Goal: Transaction & Acquisition: Purchase product/service

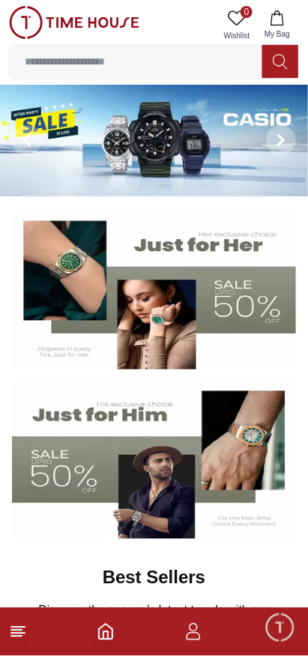
click at [208, 64] on input at bounding box center [136, 61] width 253 height 30
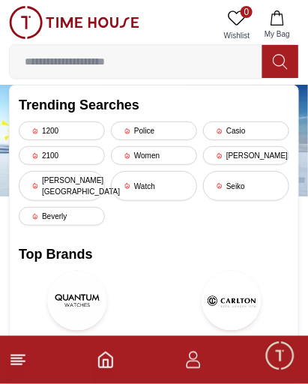
click at [250, 129] on div "Casio" at bounding box center [246, 130] width 86 height 19
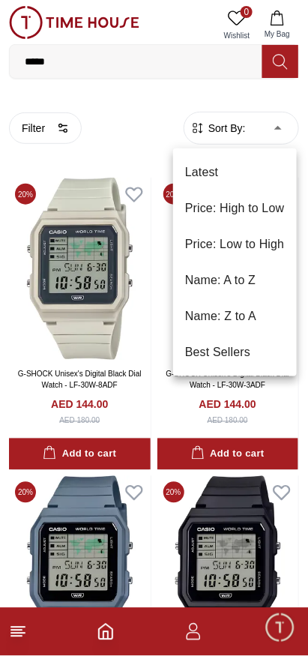
click at [265, 245] on li "Price: Low to High" at bounding box center [235, 244] width 124 height 36
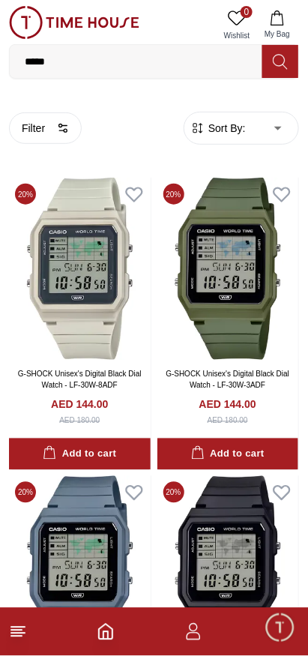
type input "*"
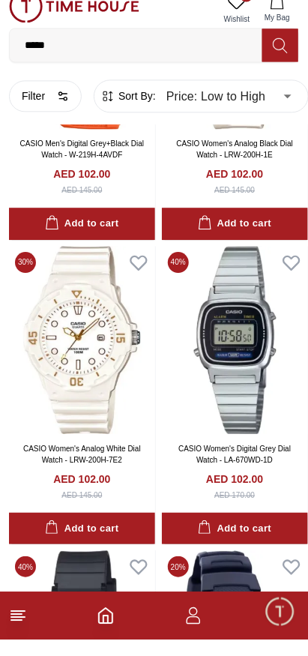
scroll to position [5786, 0]
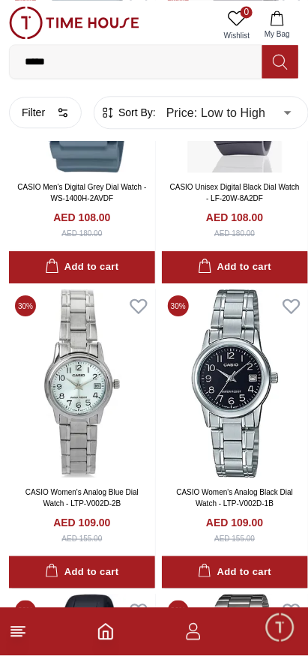
click at [247, 488] on link "CASIO Women's Analog Black Dial Watch - LTP-V002D-1B" at bounding box center [234, 497] width 117 height 19
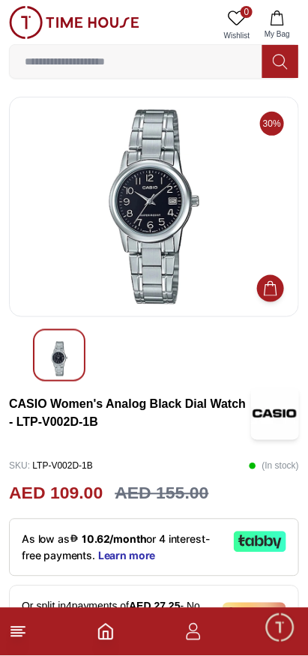
click at [259, 484] on div "AED 109.00 AED 155.00" at bounding box center [154, 493] width 290 height 26
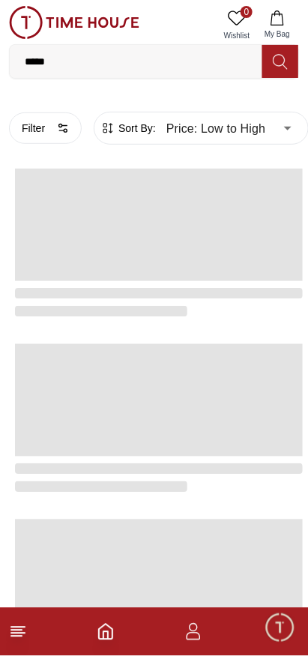
scroll to position [2469, 0]
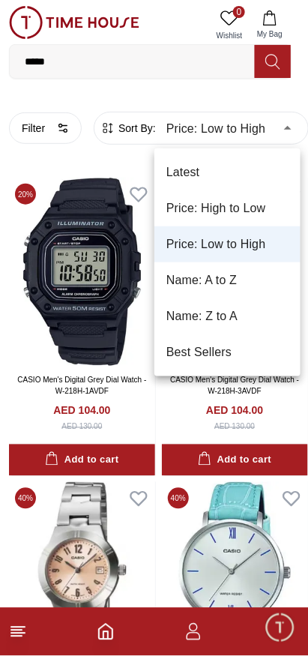
click at [244, 252] on li "Price: Low to High" at bounding box center [227, 244] width 146 height 36
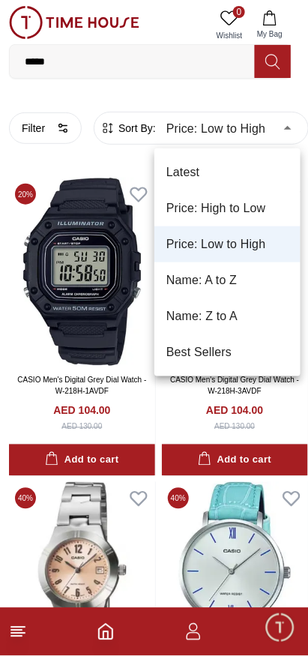
click at [259, 228] on li "Price: Low to High" at bounding box center [227, 244] width 146 height 36
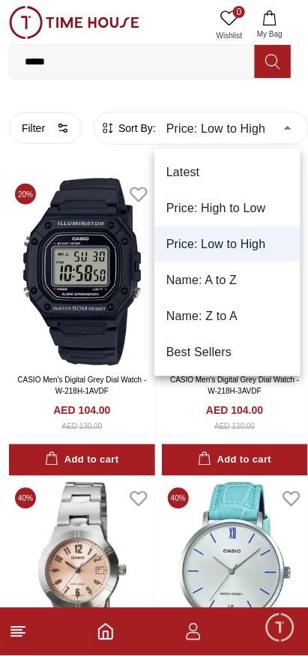
click at [256, 207] on li "Price: High to Low" at bounding box center [227, 208] width 146 height 36
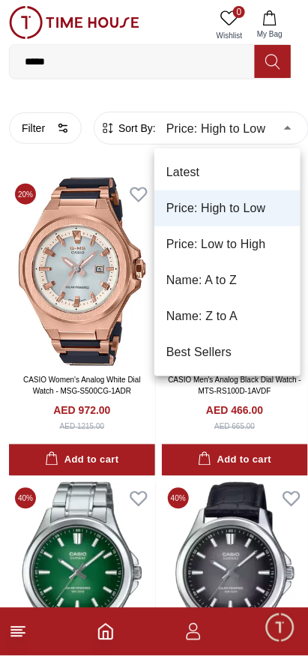
click at [263, 236] on li "Price: Low to High" at bounding box center [227, 244] width 146 height 36
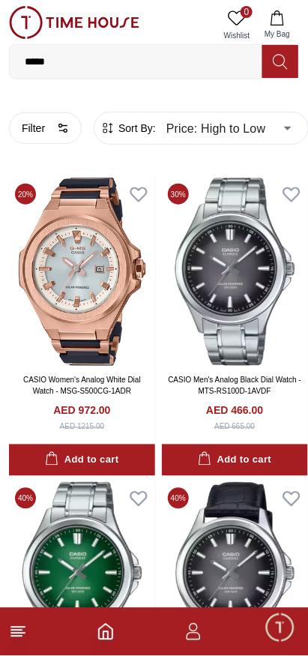
type input "*"
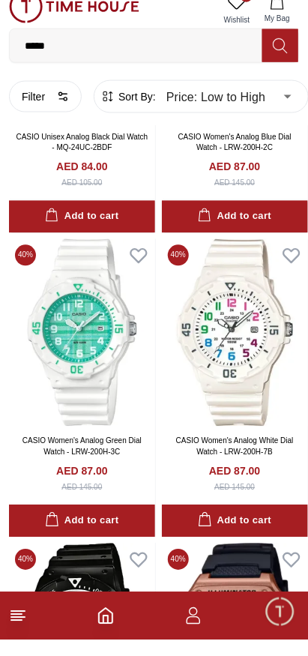
scroll to position [2743, 0]
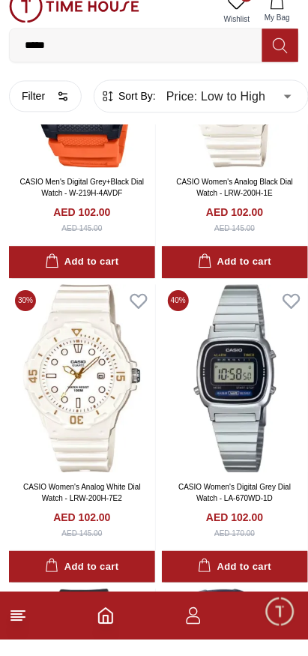
scroll to position [5582, 0]
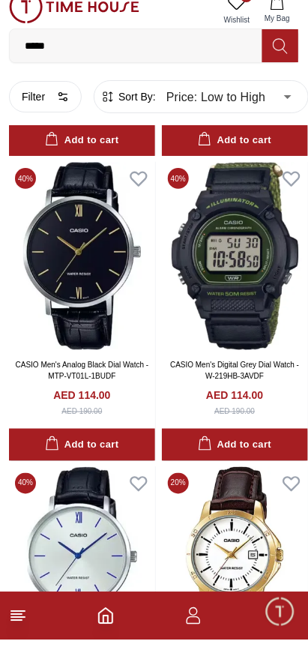
scroll to position [8826, 0]
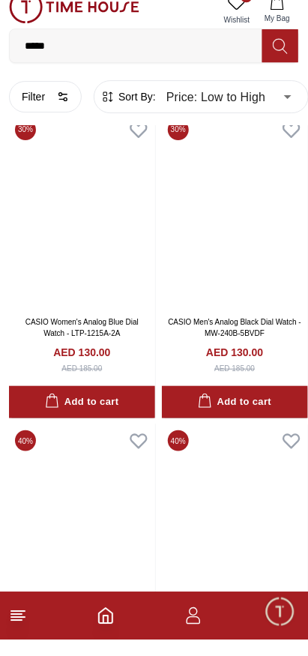
scroll to position [14467, 0]
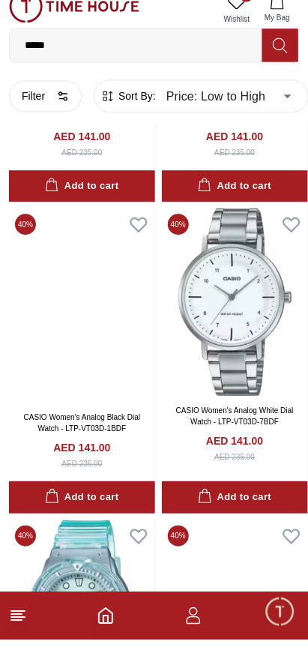
scroll to position [17695, 0]
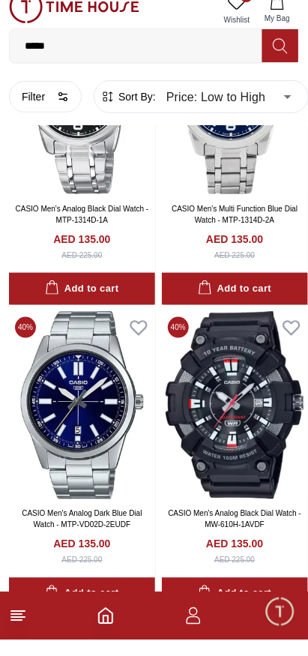
scroll to position [15087, 0]
